Goal: Task Accomplishment & Management: Manage account settings

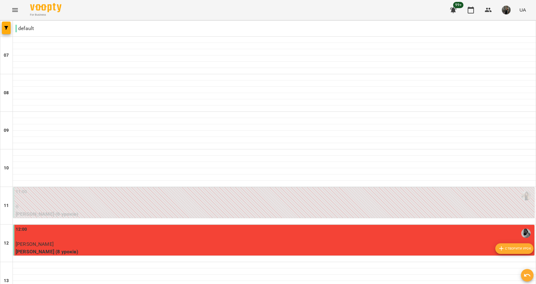
scroll to position [22, 0]
click at [16, 8] on icon "Menu" at bounding box center [15, 10] width 8 height 8
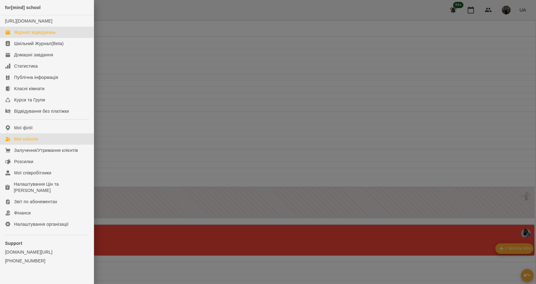
click at [29, 142] on div "Мої клієнти" at bounding box center [26, 139] width 24 height 6
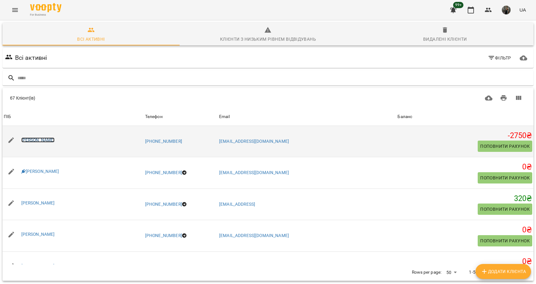
click at [40, 140] on link "[PERSON_NAME]" at bounding box center [38, 140] width 34 height 5
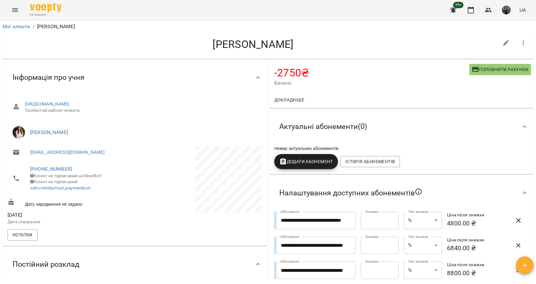
click at [260, 43] on h4 "[PERSON_NAME]" at bounding box center [253, 44] width 491 height 13
click at [69, 105] on link "[URL][DOMAIN_NAME]" at bounding box center [47, 104] width 44 height 5
click at [15, 6] on icon "Menu" at bounding box center [15, 10] width 8 height 8
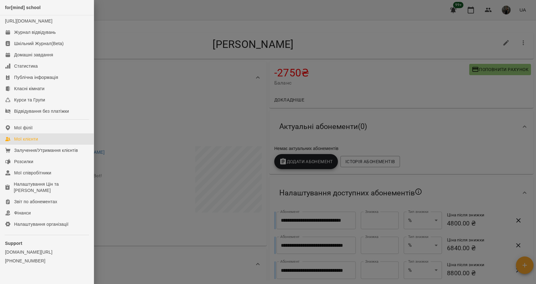
click at [33, 142] on div "Мої клієнти" at bounding box center [26, 139] width 24 height 6
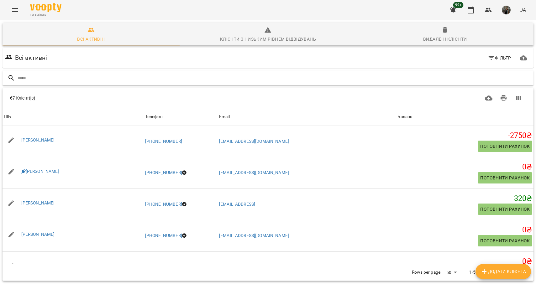
click at [83, 81] on input "text" at bounding box center [275, 78] width 514 height 10
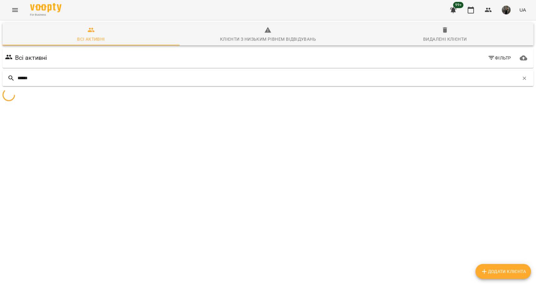
type input "******"
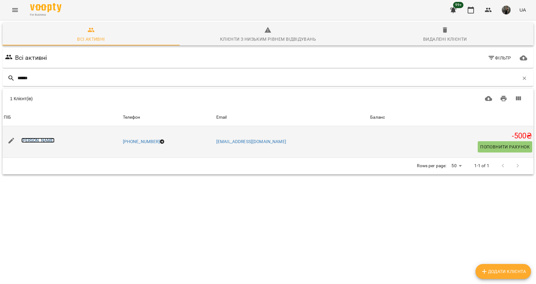
click at [43, 142] on link "[PERSON_NAME]" at bounding box center [38, 140] width 34 height 5
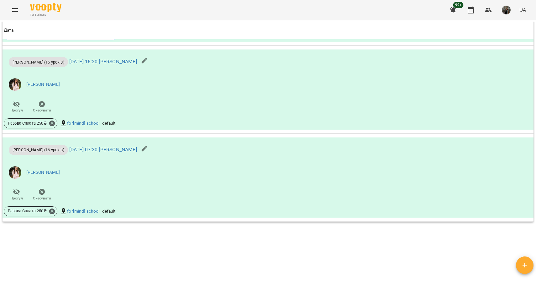
scroll to position [695, 0]
click at [87, 194] on div "[PERSON_NAME] (16 уроків) [DATE] 07:30 [PERSON_NAME] [PERSON_NAME] Прогул Скасу…" at bounding box center [180, 171] width 354 height 68
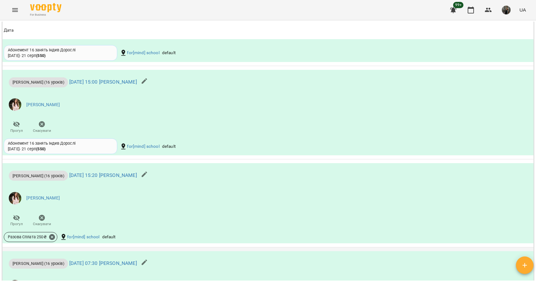
scroll to position [579, 0]
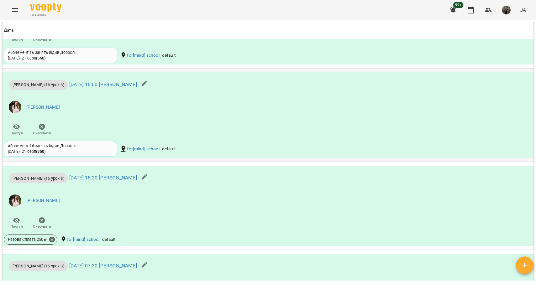
click at [90, 127] on div "[PERSON_NAME] (16 уроків) [DATE] 15:00 [PERSON_NAME] [PERSON_NAME] Прогул Скасу…" at bounding box center [180, 106] width 354 height 68
click at [87, 133] on div "[PERSON_NAME] (16 уроків) [DATE] 15:00 [PERSON_NAME] [PERSON_NAME] Прогул Скасу…" at bounding box center [180, 106] width 354 height 68
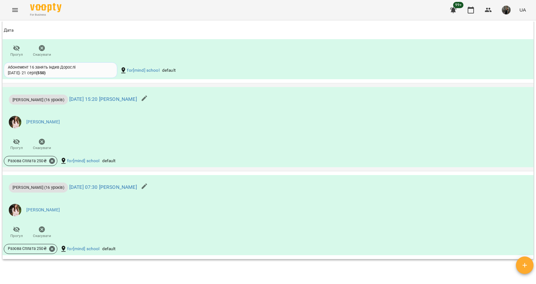
scroll to position [658, 0]
click at [86, 188] on link "[DATE] 07:30 [PERSON_NAME]" at bounding box center [103, 187] width 68 height 6
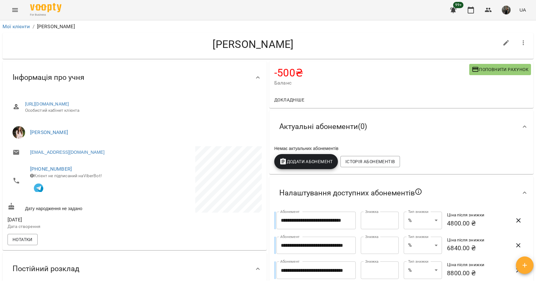
click at [425, 12] on div "For Business 99+ UA" at bounding box center [268, 10] width 536 height 20
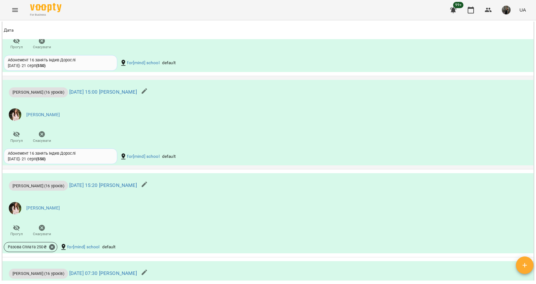
scroll to position [569, 0]
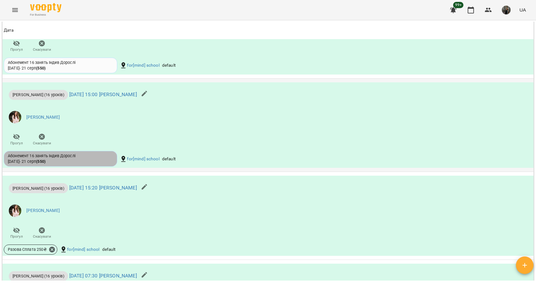
click at [48, 159] on div "Абонемент 16 занять Індив Дорослі" at bounding box center [60, 156] width 105 height 6
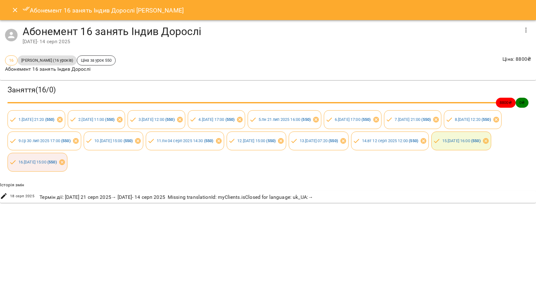
click at [15, 8] on icon "Close" at bounding box center [15, 10] width 8 height 8
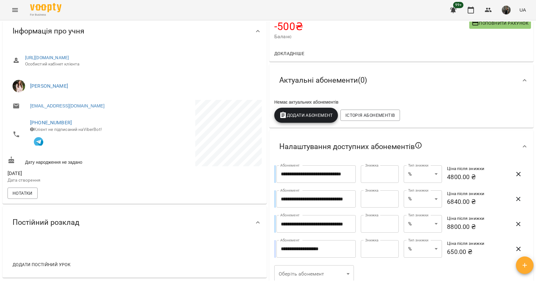
scroll to position [49, 0]
